Goal: Information Seeking & Learning: Learn about a topic

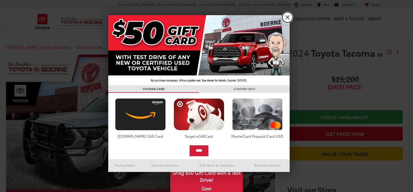
click at [288, 17] on link "X" at bounding box center [288, 17] width 10 height 10
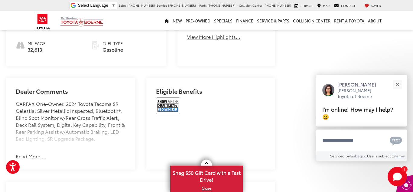
scroll to position [348, 0]
click at [29, 159] on button "Read More..." at bounding box center [30, 155] width 29 height 7
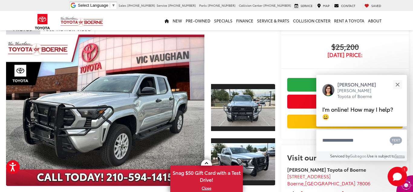
scroll to position [35, 0]
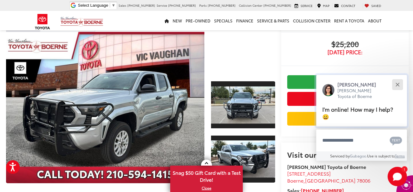
click at [396, 84] on button "Close" at bounding box center [397, 84] width 13 height 13
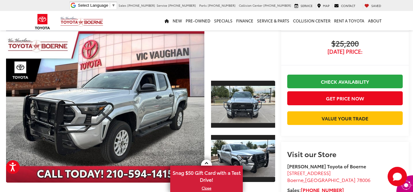
scroll to position [38, 0]
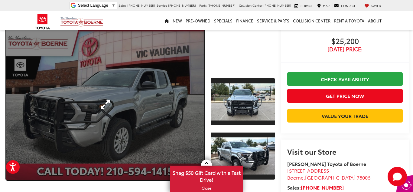
click at [152, 110] on link "Expand Photo 0" at bounding box center [105, 104] width 199 height 151
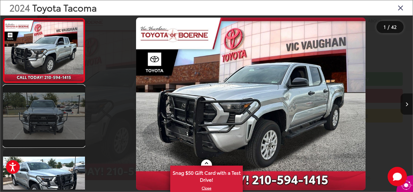
click at [77, 135] on link at bounding box center [44, 115] width 82 height 61
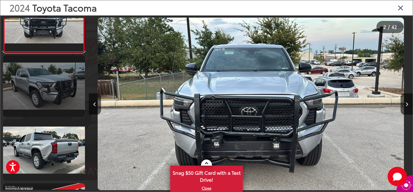
scroll to position [95, 0]
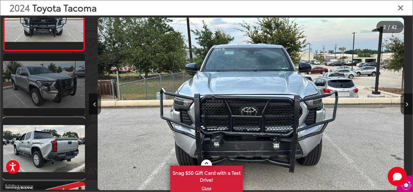
click at [77, 135] on link at bounding box center [44, 147] width 82 height 61
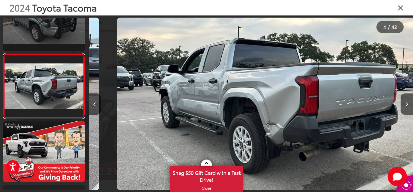
scroll to position [0, 973]
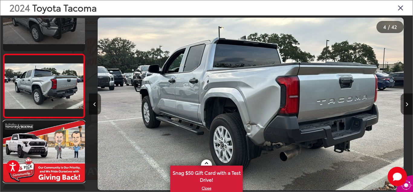
click at [77, 135] on link at bounding box center [44, 150] width 82 height 61
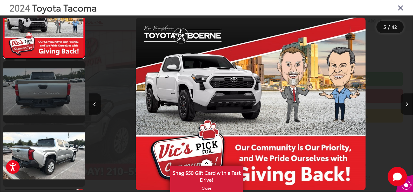
scroll to position [281, 0]
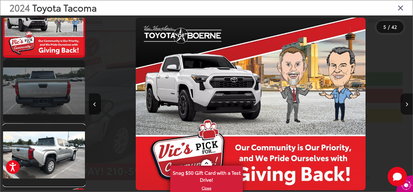
click at [69, 145] on link at bounding box center [44, 154] width 82 height 61
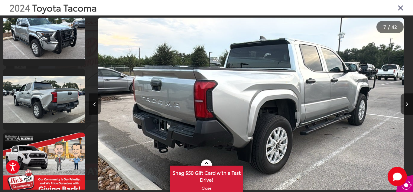
scroll to position [141, 0]
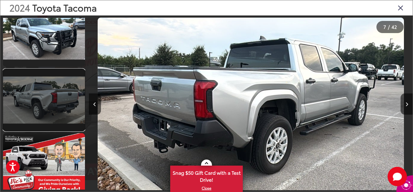
click at [69, 98] on link at bounding box center [44, 99] width 82 height 61
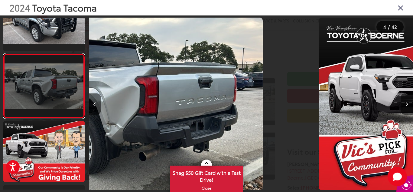
scroll to position [0, 973]
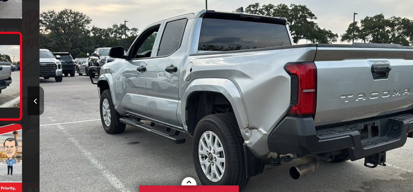
click at [160, 35] on div at bounding box center [129, 103] width 81 height 176
